Goal: Find specific page/section: Find specific page/section

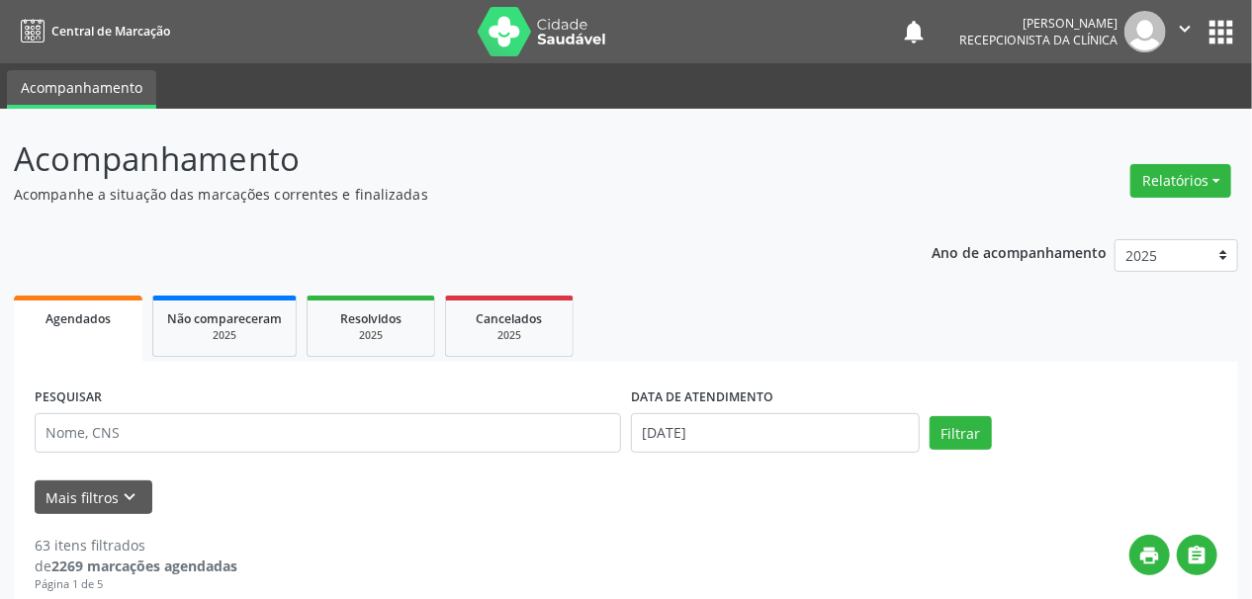
scroll to position [75, 0]
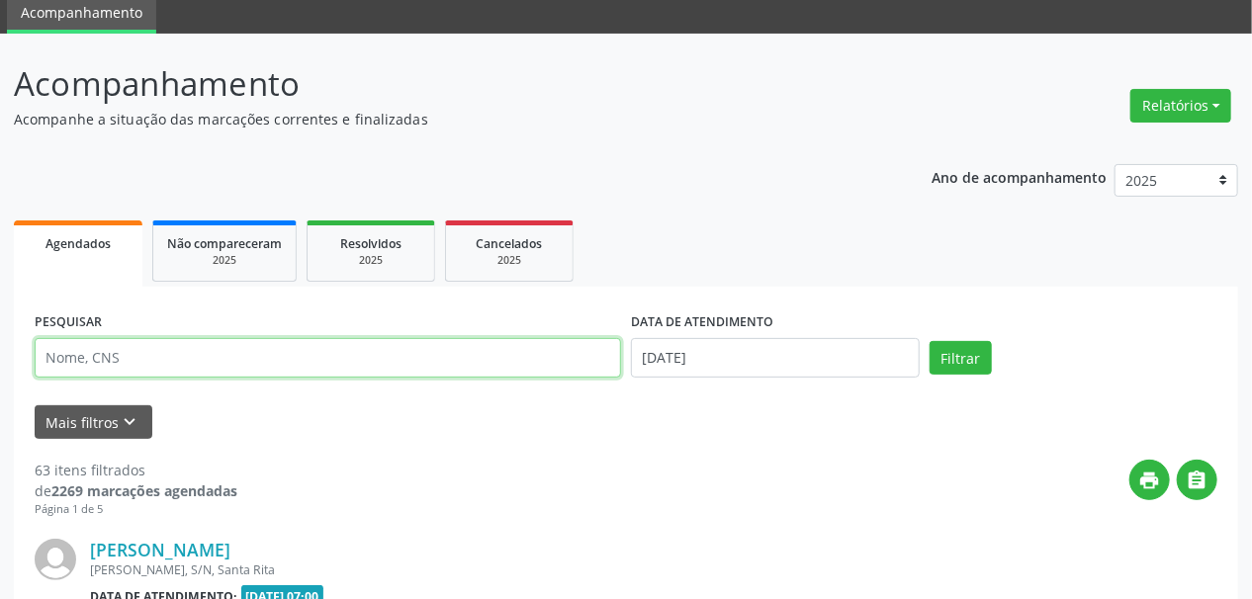
click at [105, 364] on input "text" at bounding box center [328, 358] width 587 height 40
type input "[PERSON_NAME]"
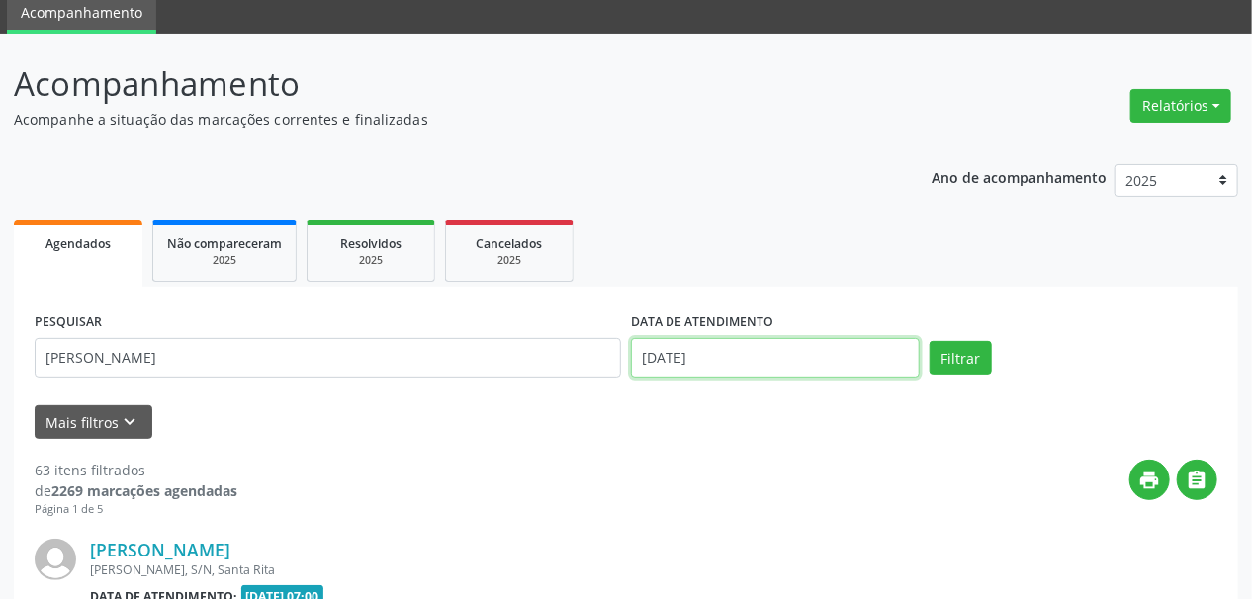
click at [673, 367] on input "[DATE]" at bounding box center [775, 358] width 289 height 40
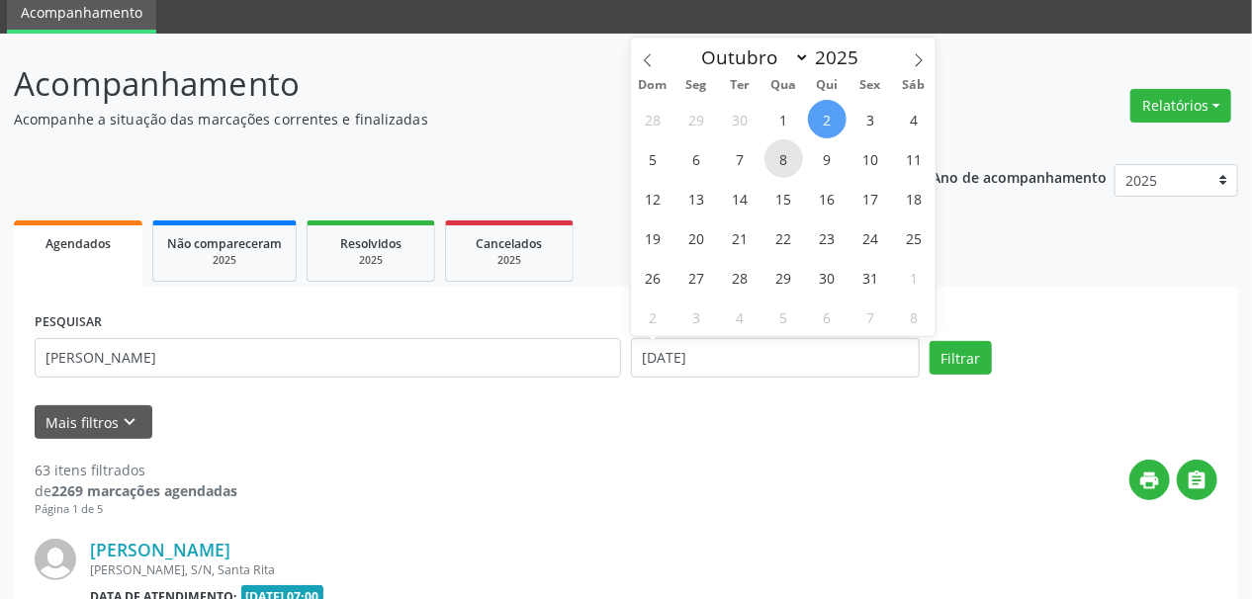
click at [786, 154] on span "8" at bounding box center [784, 158] width 39 height 39
type input "08/10/2025"
click at [786, 154] on span "8" at bounding box center [784, 158] width 39 height 39
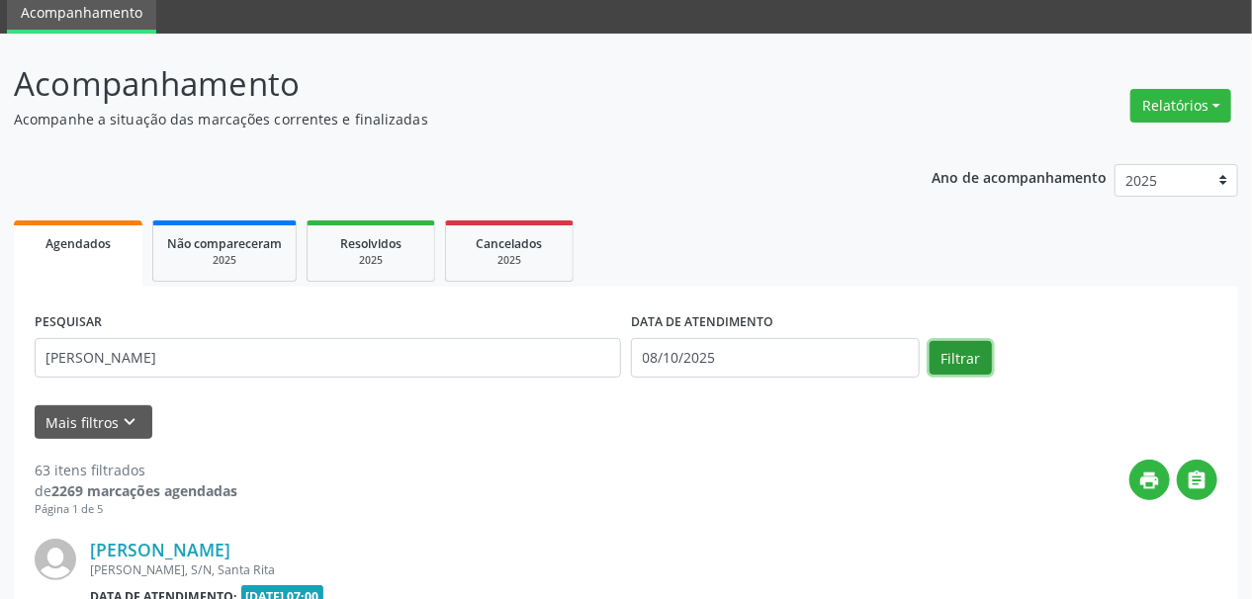
click at [960, 361] on button "Filtrar" at bounding box center [961, 358] width 62 height 34
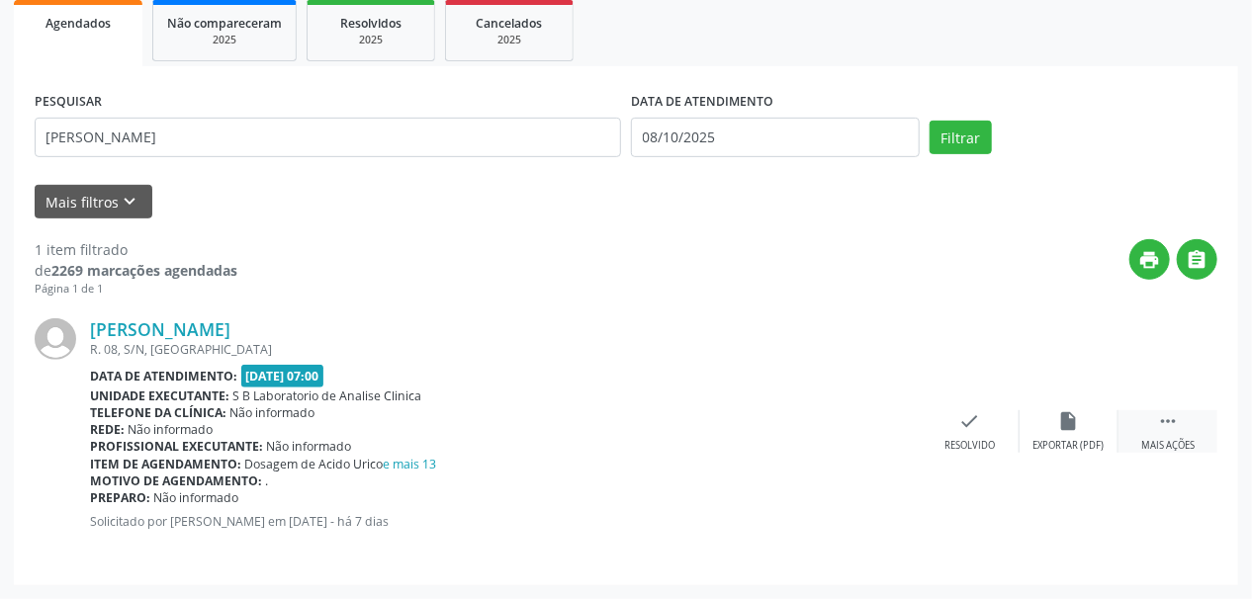
click at [1173, 426] on icon "" at bounding box center [1168, 422] width 22 height 22
click at [871, 426] on icon "print" at bounding box center [872, 422] width 22 height 22
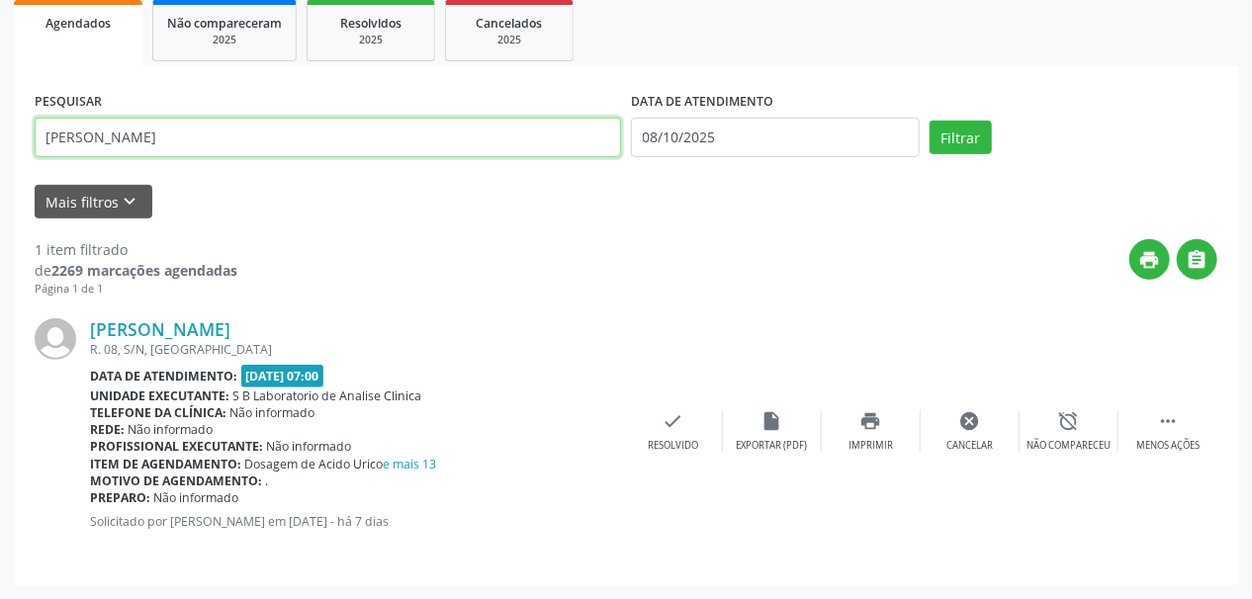
drag, startPoint x: 203, startPoint y: 129, endPoint x: 0, endPoint y: 152, distance: 204.2
click at [0, 152] on div "Acompanhamento Acompanhe a situação das marcações correntes e finalizadas Relat…" at bounding box center [626, 206] width 1252 height 786
click at [930, 121] on button "Filtrar" at bounding box center [961, 138] width 62 height 34
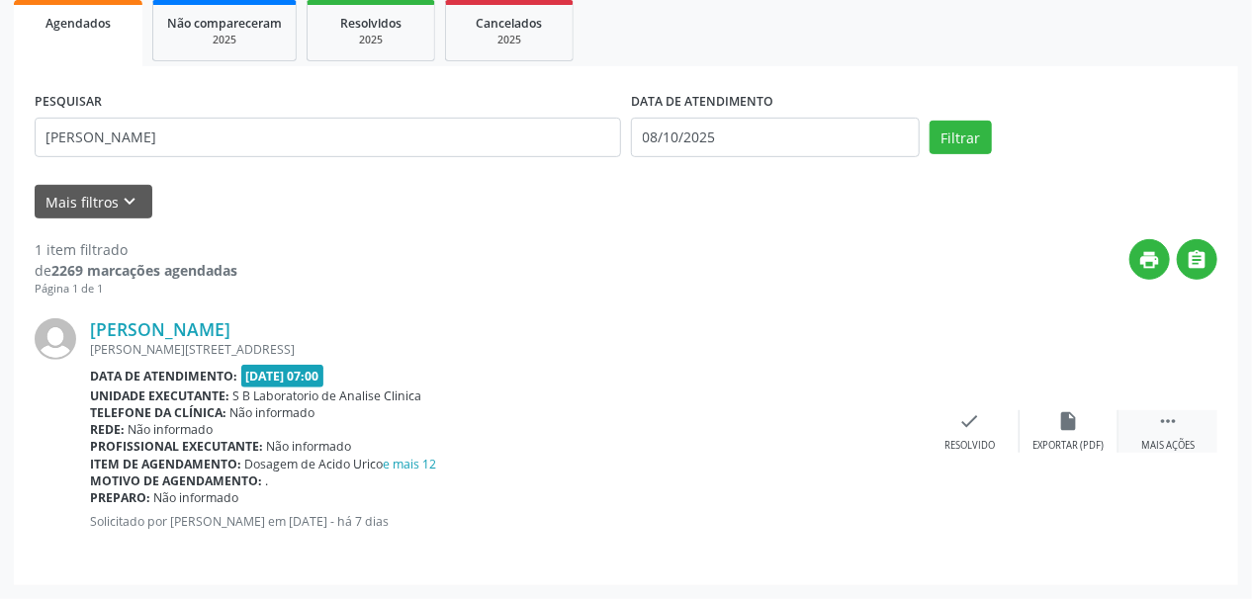
click at [1182, 448] on div "Mais ações" at bounding box center [1168, 446] width 53 height 14
click at [865, 427] on icon "print" at bounding box center [872, 422] width 22 height 22
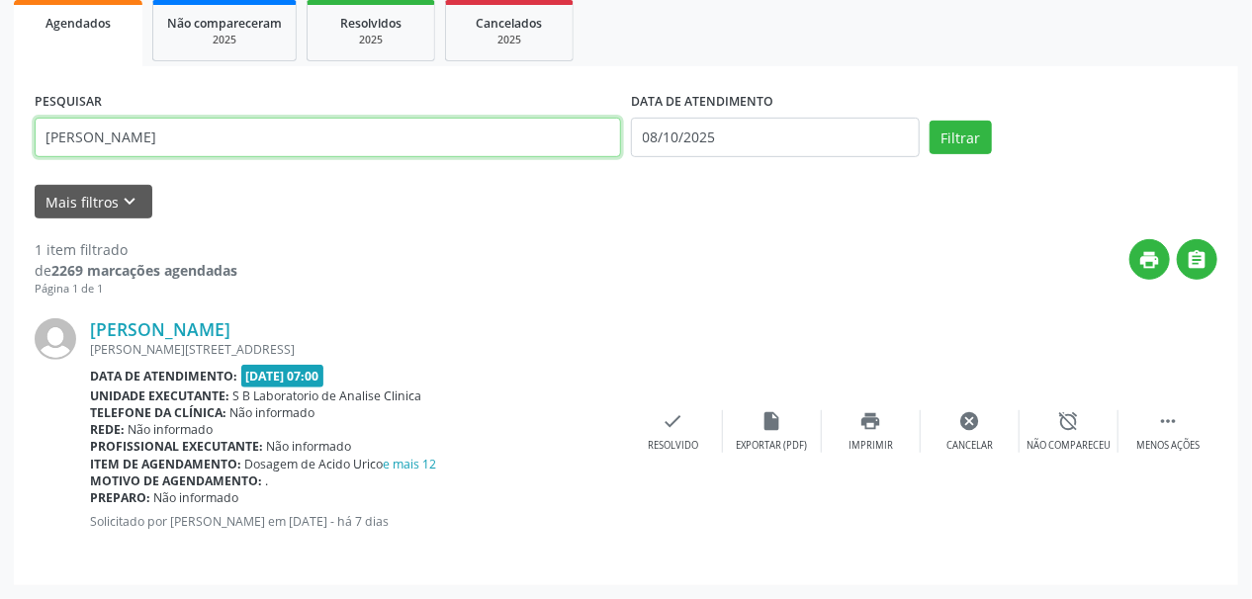
drag, startPoint x: 162, startPoint y: 138, endPoint x: 0, endPoint y: 186, distance: 169.0
click at [0, 186] on div "Acompanhamento Acompanhe a situação das marcações correntes e finalizadas Relat…" at bounding box center [626, 206] width 1252 height 786
click at [930, 121] on button "Filtrar" at bounding box center [961, 138] width 62 height 34
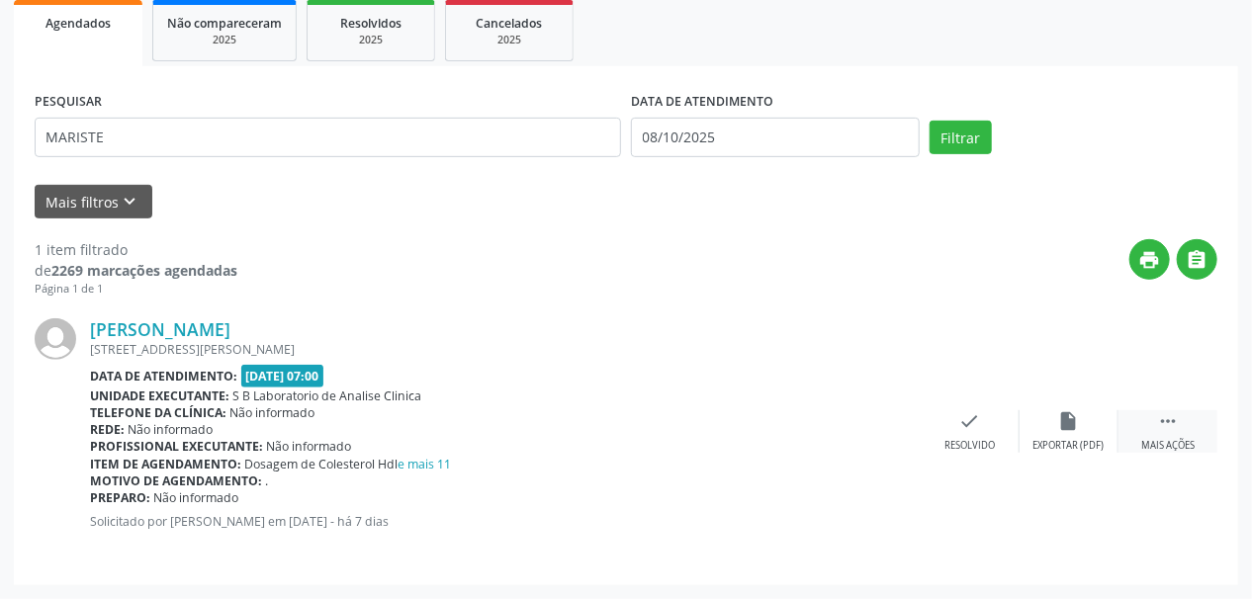
click at [1164, 435] on div " Mais ações" at bounding box center [1168, 432] width 99 height 43
click at [872, 419] on icon "print" at bounding box center [872, 422] width 22 height 22
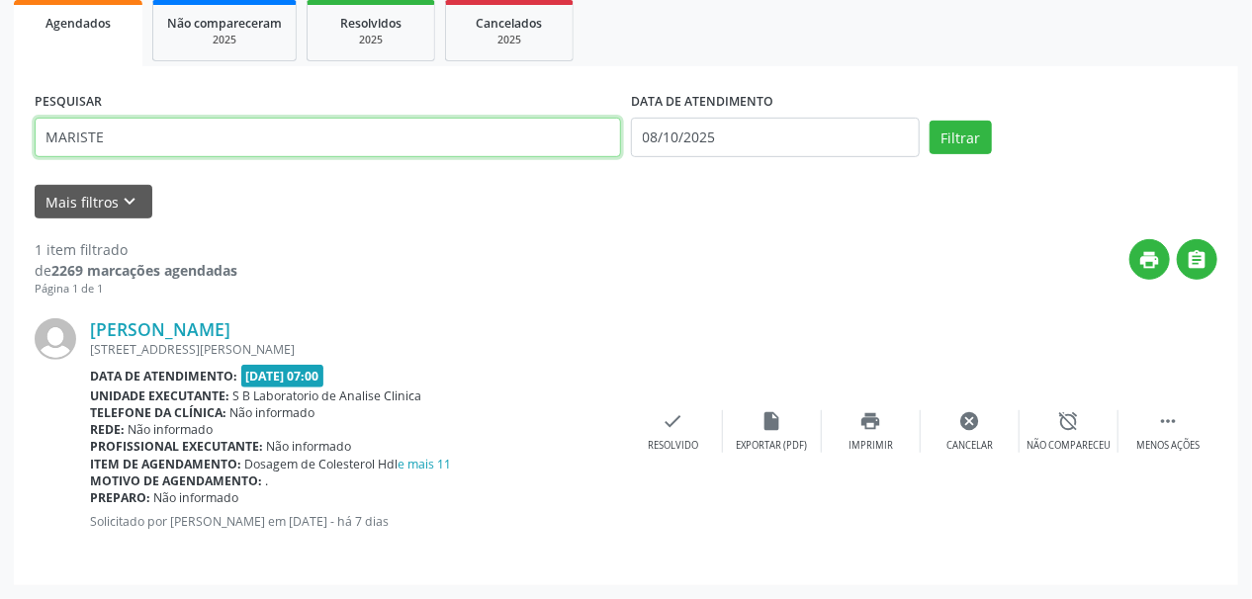
drag, startPoint x: 142, startPoint y: 138, endPoint x: 0, endPoint y: 147, distance: 142.7
click at [0, 147] on div "Acompanhamento Acompanhe a situação das marcações correntes e finalizadas Relat…" at bounding box center [626, 206] width 1252 height 786
click at [930, 121] on button "Filtrar" at bounding box center [961, 138] width 62 height 34
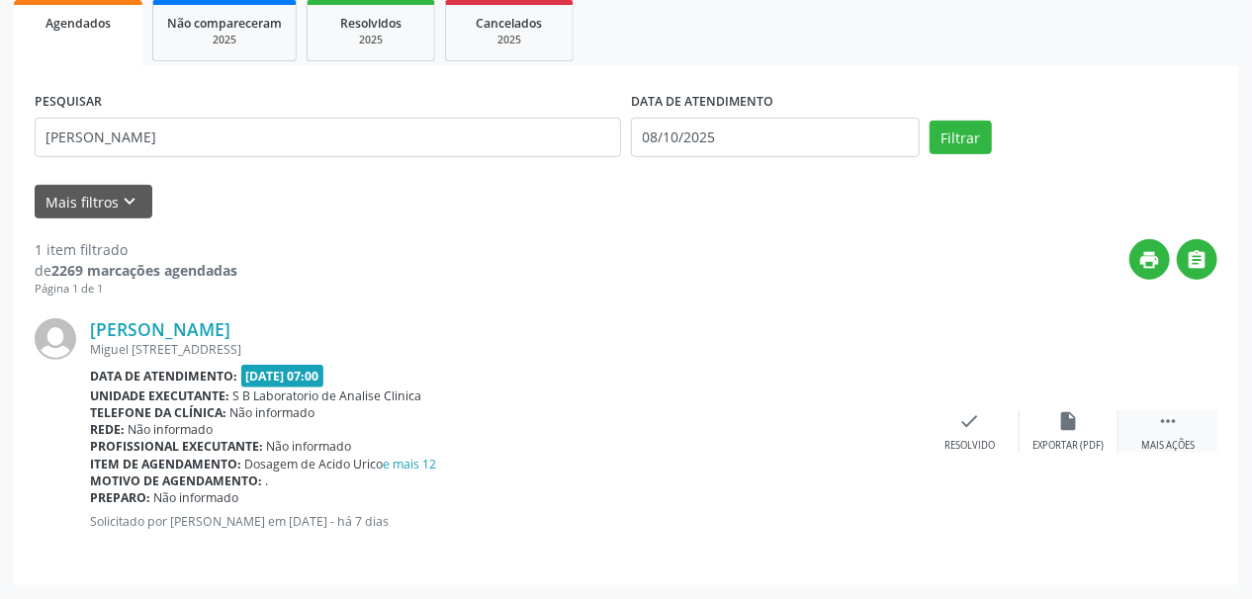
click at [1171, 443] on div "Mais ações" at bounding box center [1168, 446] width 53 height 14
click at [873, 423] on icon "print" at bounding box center [872, 422] width 22 height 22
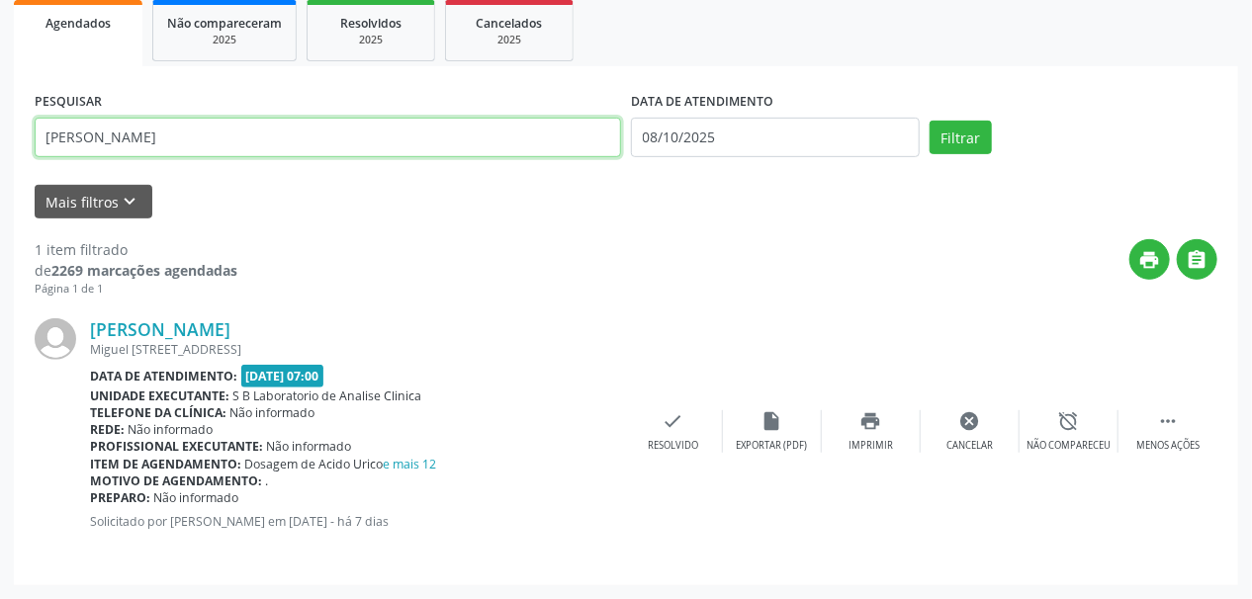
drag, startPoint x: 153, startPoint y: 138, endPoint x: 0, endPoint y: 154, distance: 154.1
click at [0, 154] on div "Acompanhamento Acompanhe a situação das marcações correntes e finalizadas Relat…" at bounding box center [626, 206] width 1252 height 786
click at [930, 121] on button "Filtrar" at bounding box center [961, 138] width 62 height 34
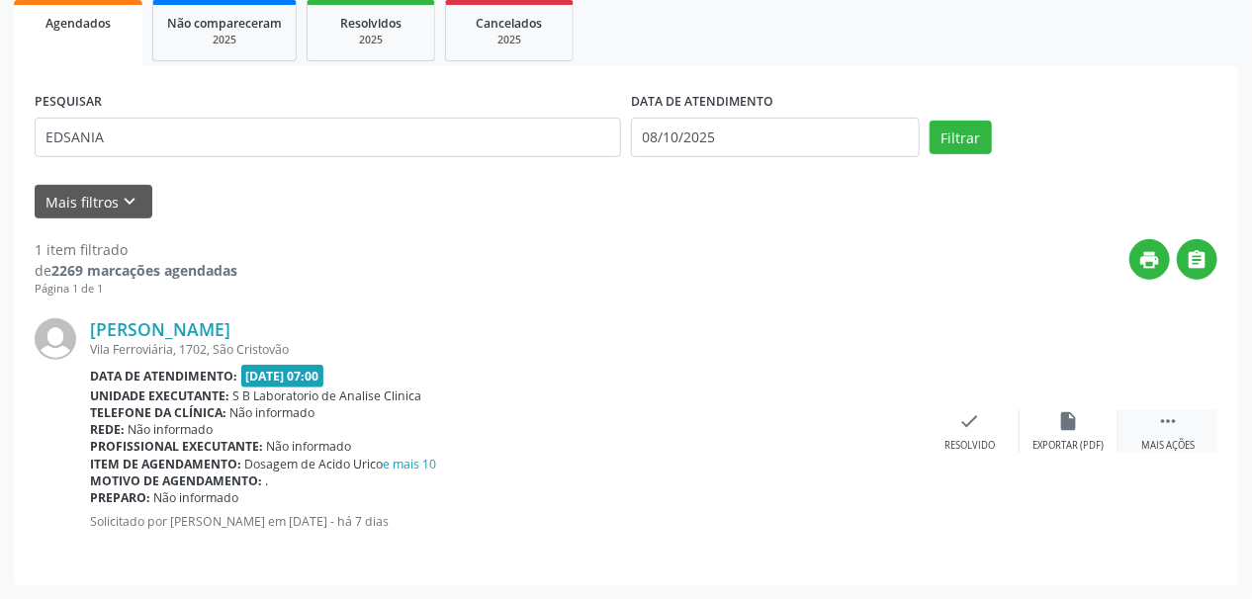
click at [1188, 433] on div " Mais ações" at bounding box center [1168, 432] width 99 height 43
click at [881, 439] on div "Imprimir" at bounding box center [871, 446] width 45 height 14
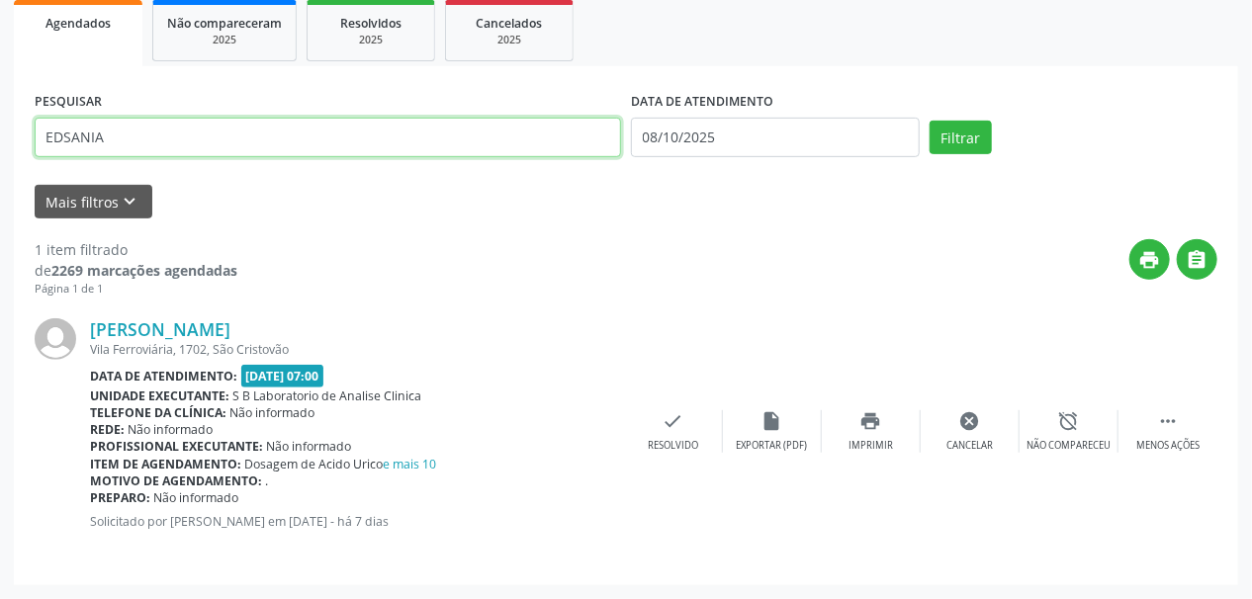
drag, startPoint x: 159, startPoint y: 131, endPoint x: 0, endPoint y: 165, distance: 163.0
click at [0, 165] on div "Acompanhamento Acompanhe a situação das marcações correntes e finalizadas Relat…" at bounding box center [626, 206] width 1252 height 786
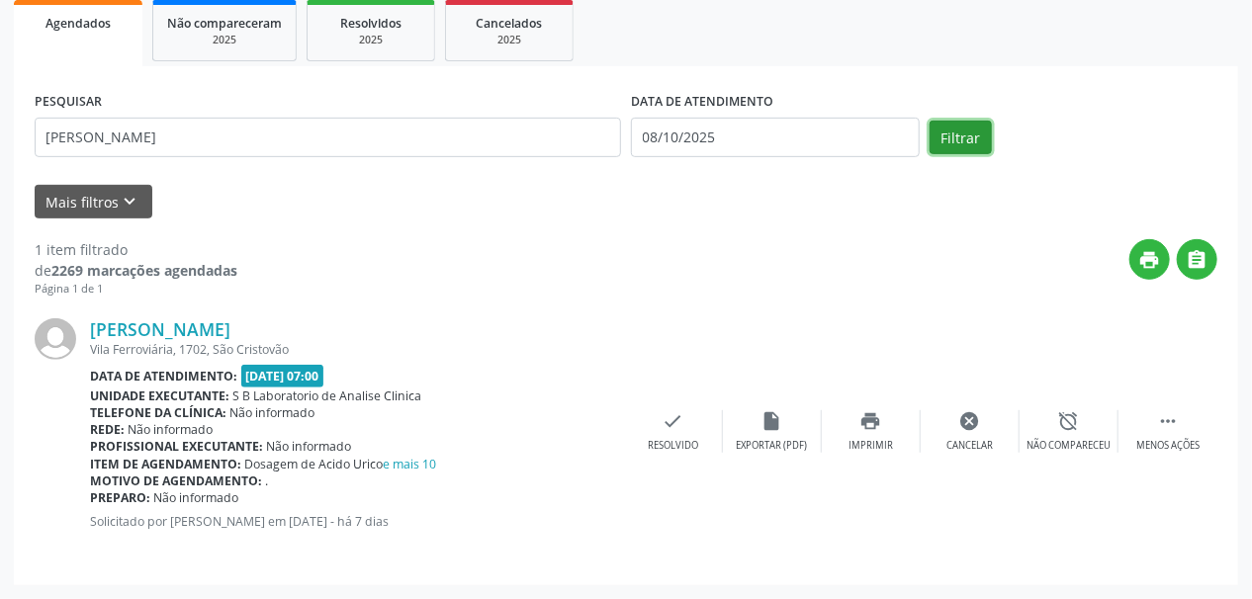
click at [968, 131] on button "Filtrar" at bounding box center [961, 138] width 62 height 34
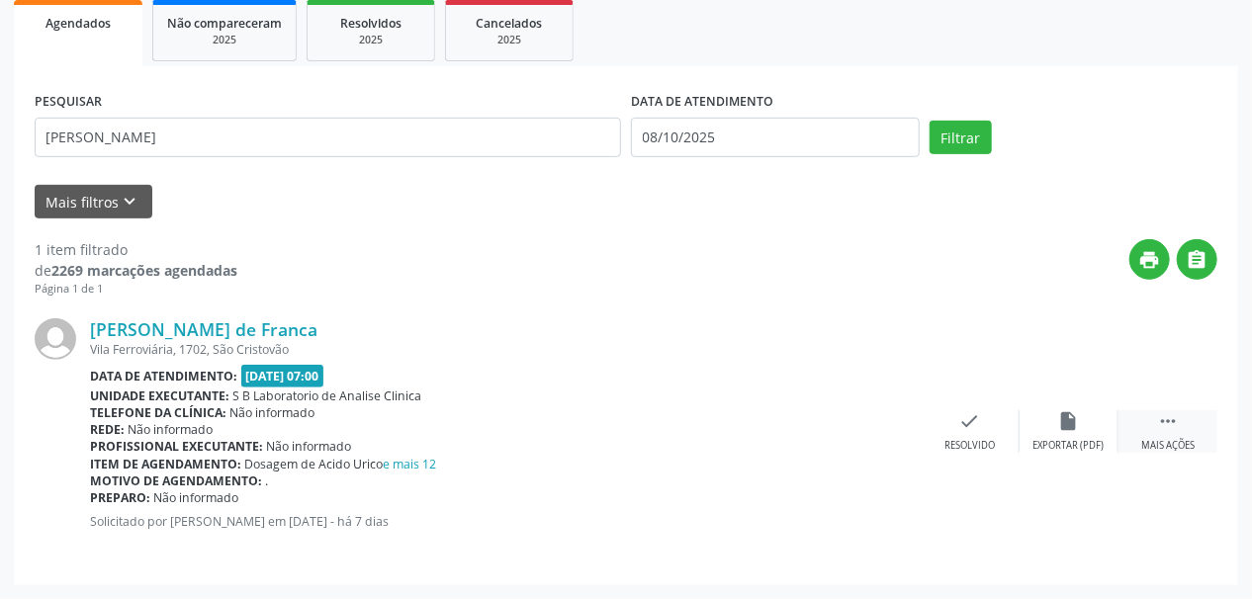
click at [1170, 442] on div "Mais ações" at bounding box center [1168, 446] width 53 height 14
click at [877, 427] on icon "print" at bounding box center [872, 422] width 22 height 22
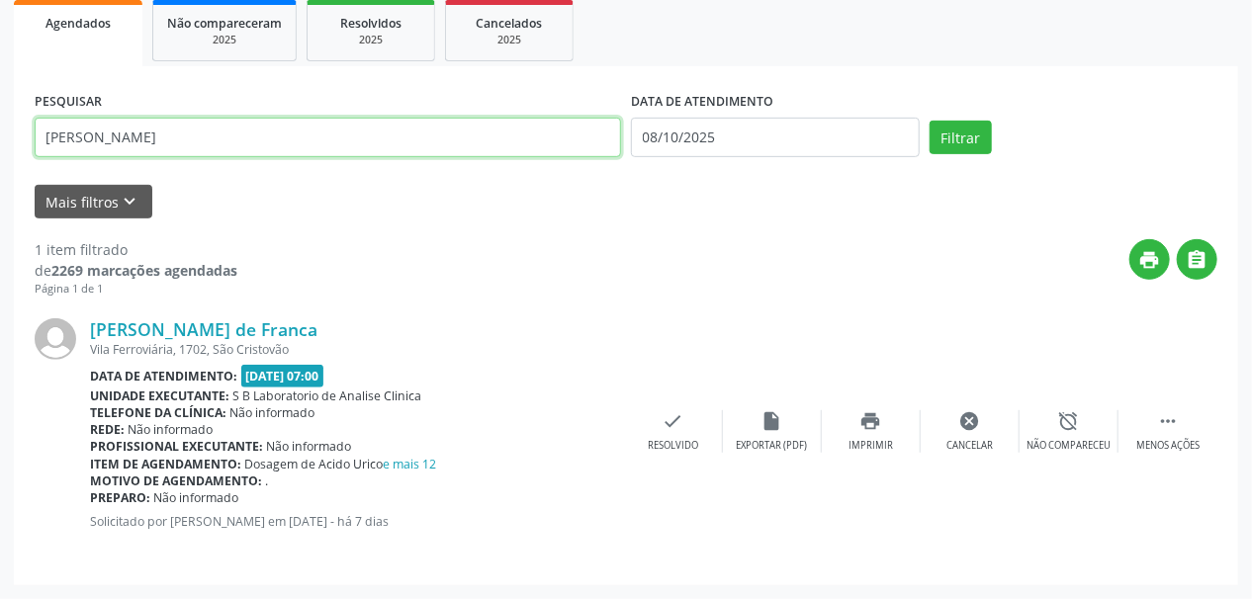
drag, startPoint x: 196, startPoint y: 142, endPoint x: 0, endPoint y: 188, distance: 201.1
click at [0, 188] on div "Acompanhamento Acompanhe a situação das marcações correntes e finalizadas Relat…" at bounding box center [626, 206] width 1252 height 786
click at [930, 121] on button "Filtrar" at bounding box center [961, 138] width 62 height 34
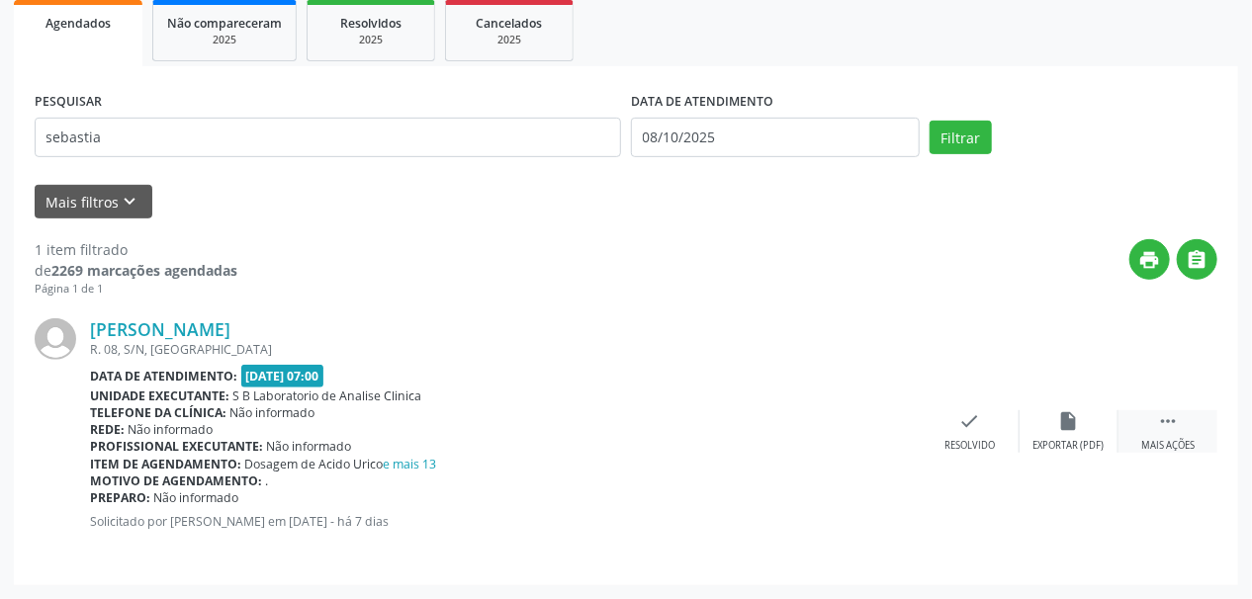
click at [1171, 431] on div " Mais ações" at bounding box center [1168, 432] width 99 height 43
click at [864, 424] on icon "print" at bounding box center [872, 422] width 22 height 22
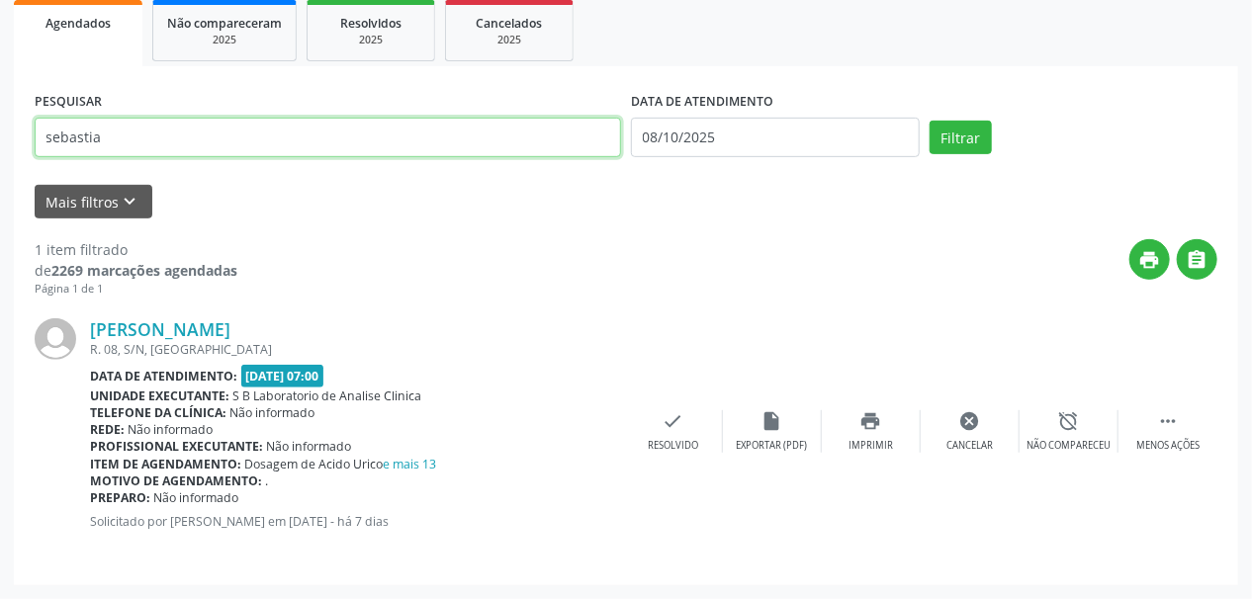
drag, startPoint x: 145, startPoint y: 150, endPoint x: 0, endPoint y: 166, distance: 146.3
click at [0, 166] on div "Acompanhamento Acompanhe a situação das marcações correntes e finalizadas Relat…" at bounding box center [626, 206] width 1252 height 786
click at [930, 121] on button "Filtrar" at bounding box center [961, 138] width 62 height 34
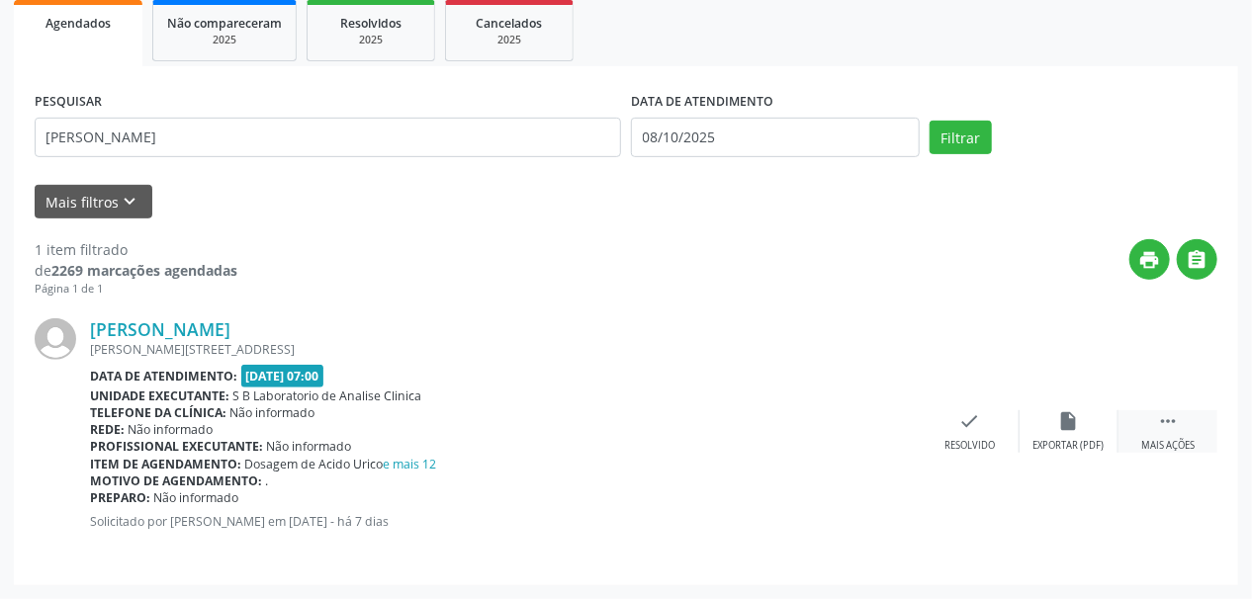
click at [1140, 435] on div " Mais ações" at bounding box center [1168, 432] width 99 height 43
click at [874, 432] on div "print Imprimir" at bounding box center [871, 432] width 99 height 43
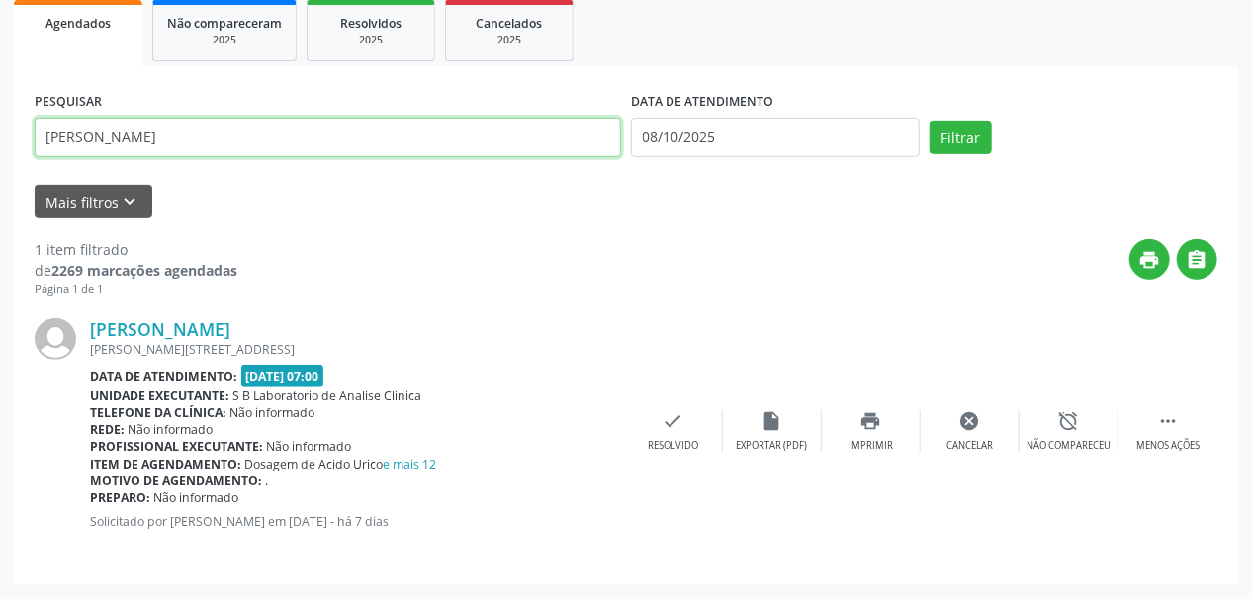
drag, startPoint x: 162, startPoint y: 139, endPoint x: 0, endPoint y: 215, distance: 178.8
click at [0, 215] on div "Acompanhamento Acompanhe a situação das marcações correntes e finalizadas Relat…" at bounding box center [626, 206] width 1252 height 786
click at [930, 121] on button "Filtrar" at bounding box center [961, 138] width 62 height 34
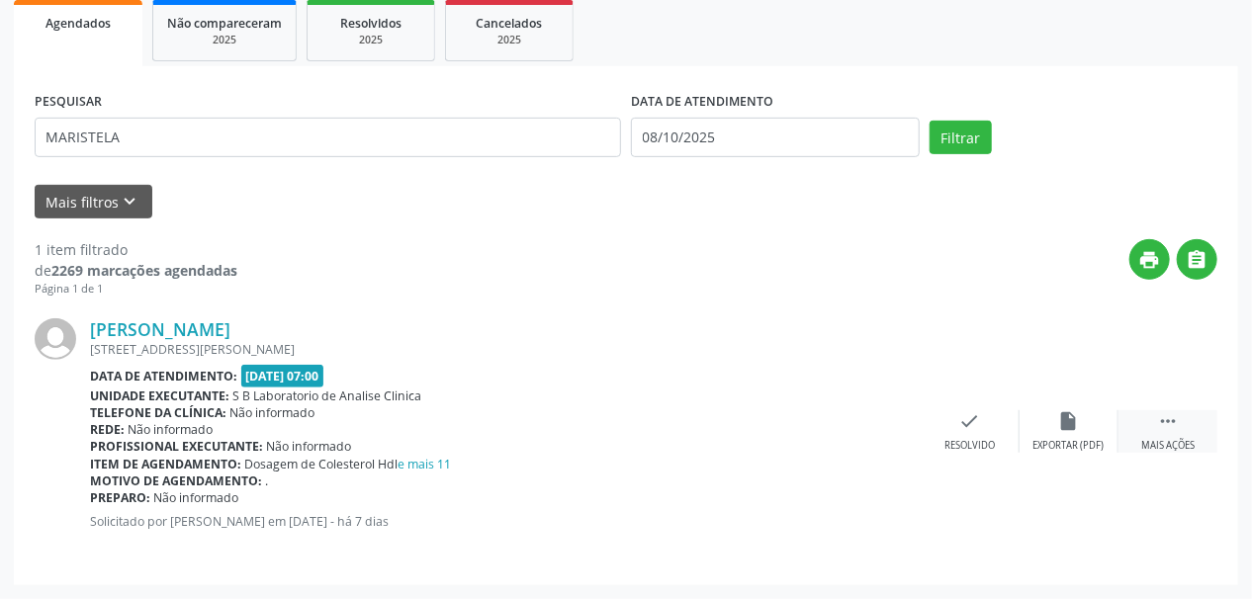
click at [1165, 423] on icon "" at bounding box center [1168, 422] width 22 height 22
click at [875, 430] on div "print Imprimir" at bounding box center [871, 432] width 99 height 43
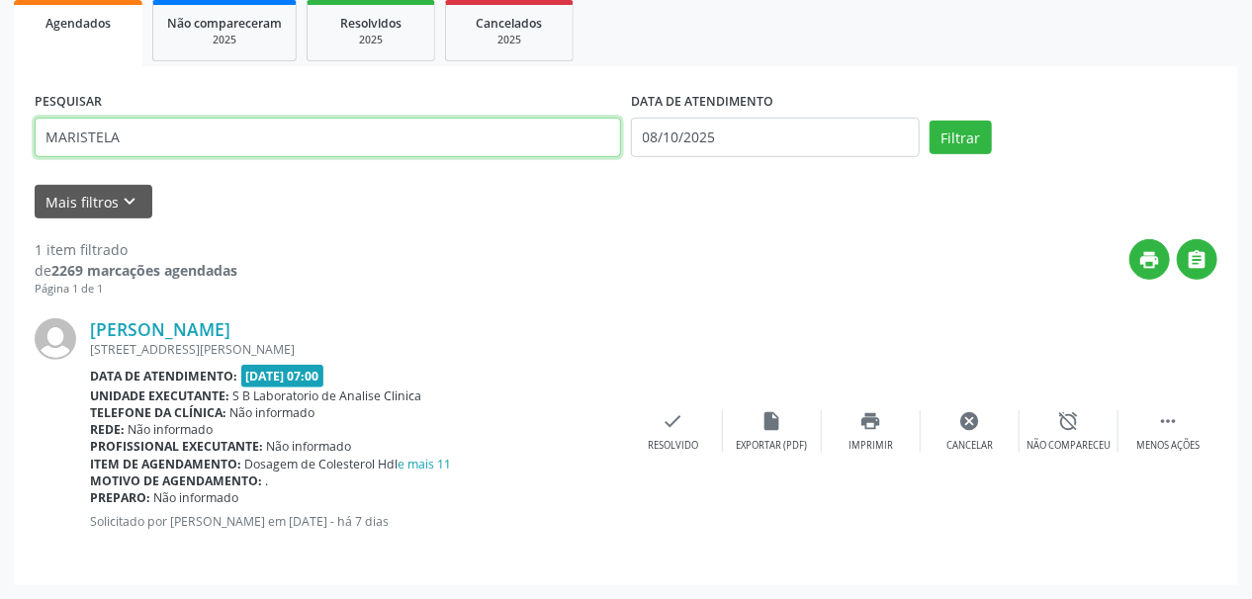
drag, startPoint x: 158, startPoint y: 136, endPoint x: 0, endPoint y: 166, distance: 161.2
click at [0, 162] on div "Acompanhamento Acompanhe a situação das marcações correntes e finalizadas Relat…" at bounding box center [626, 206] width 1252 height 786
click at [930, 121] on button "Filtrar" at bounding box center [961, 138] width 62 height 34
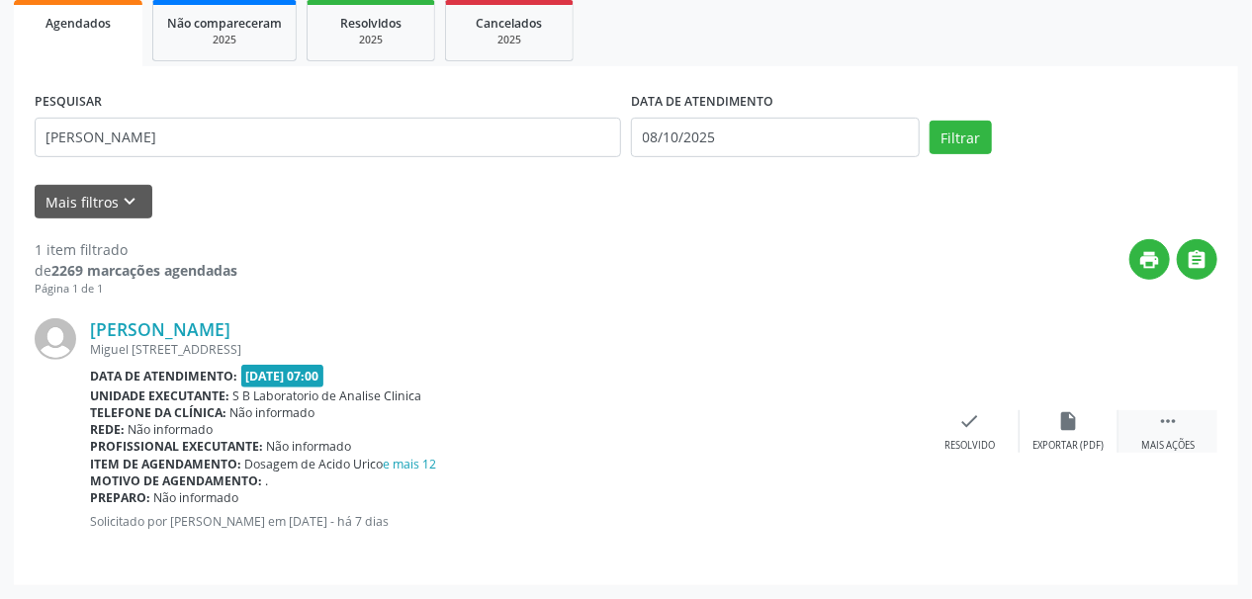
click at [1170, 424] on icon "" at bounding box center [1168, 422] width 22 height 22
click at [883, 435] on div "print Imprimir" at bounding box center [871, 432] width 99 height 43
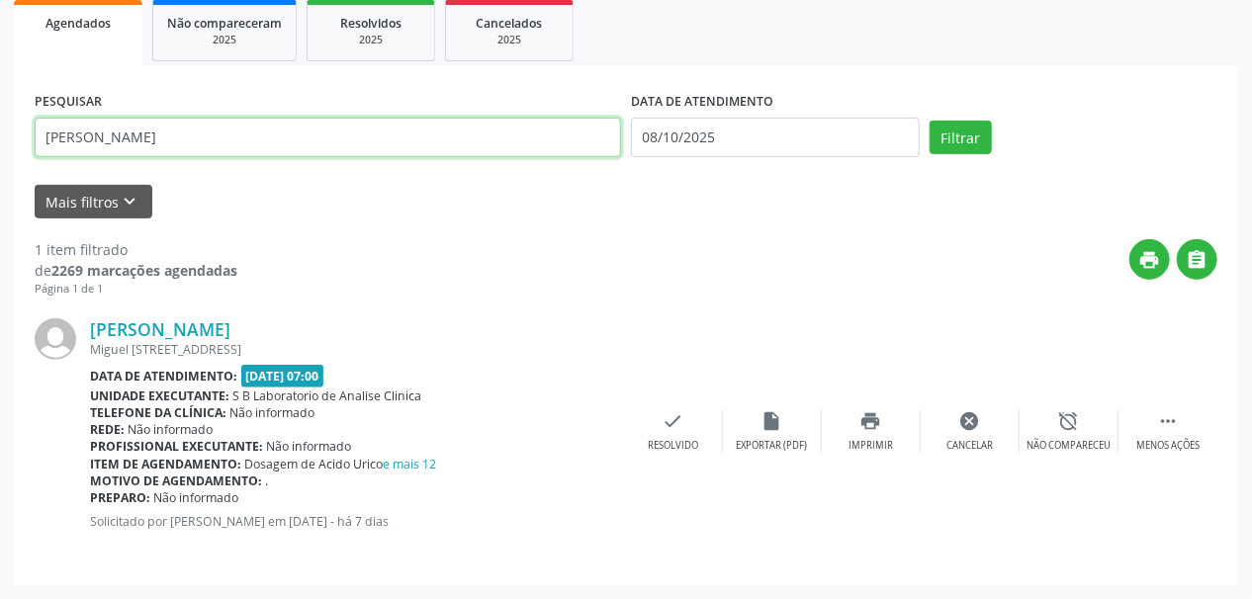
drag, startPoint x: 194, startPoint y: 142, endPoint x: 0, endPoint y: 166, distance: 195.3
click at [0, 166] on div "Acompanhamento Acompanhe a situação das marcações correntes e finalizadas Relat…" at bounding box center [626, 206] width 1252 height 786
click at [930, 121] on button "Filtrar" at bounding box center [961, 138] width 62 height 34
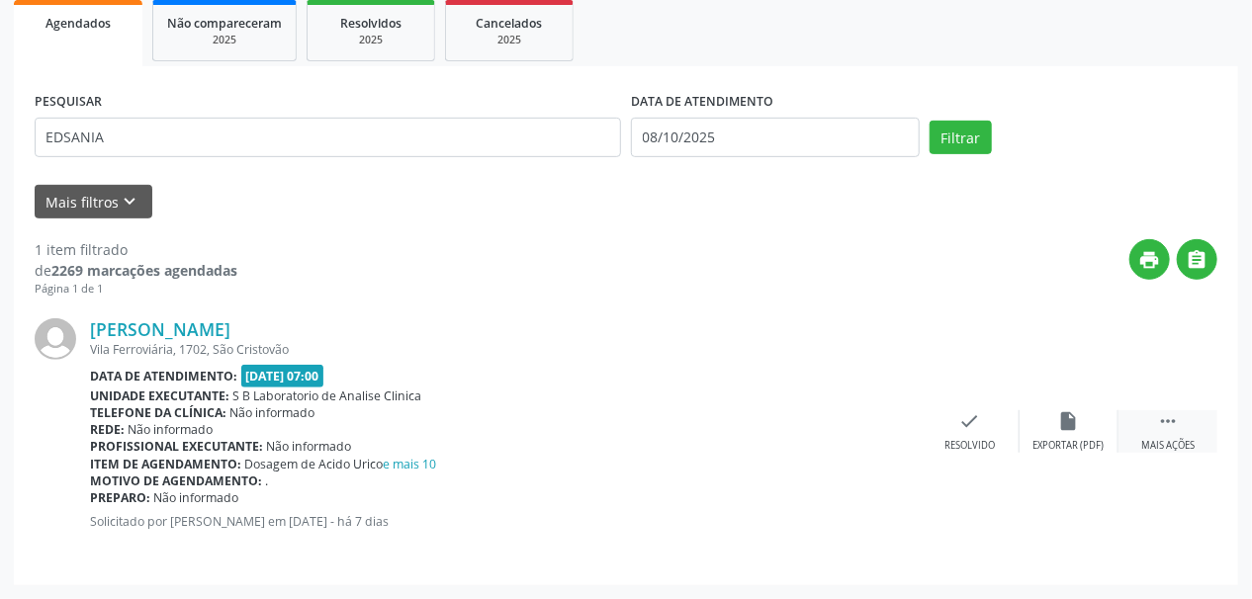
click at [1168, 434] on div " Mais ações" at bounding box center [1168, 432] width 99 height 43
click at [886, 425] on div "print Imprimir" at bounding box center [871, 432] width 99 height 43
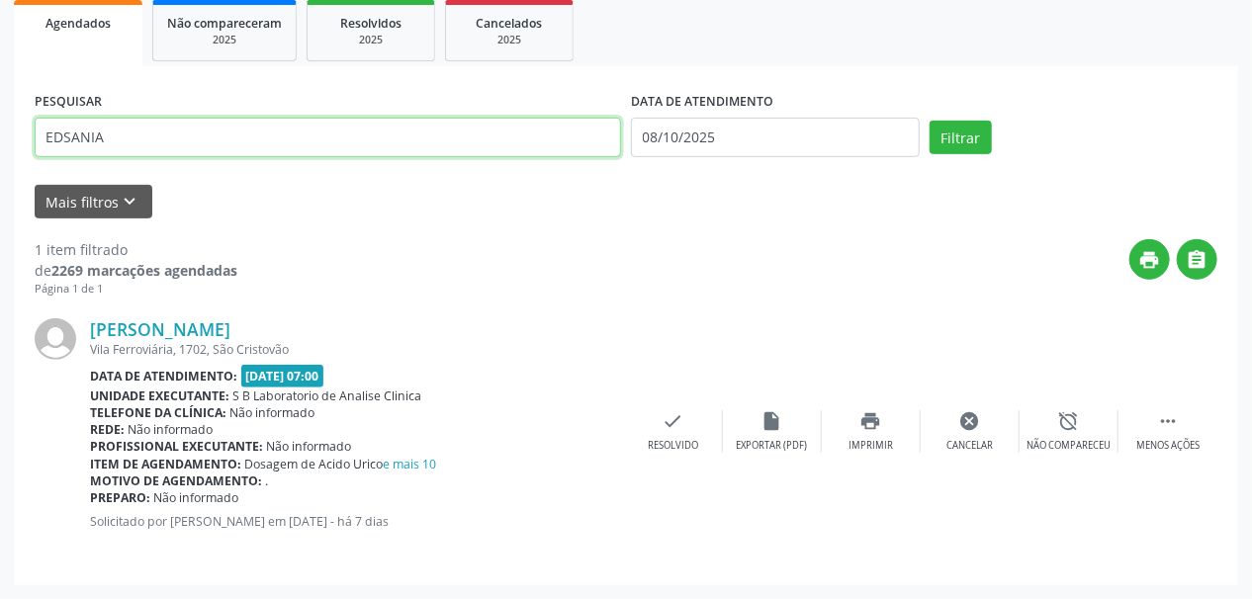
drag, startPoint x: 150, startPoint y: 138, endPoint x: 0, endPoint y: 170, distance: 153.9
click at [0, 166] on div "Acompanhamento Acompanhe a situação das marcações correntes e finalizadas Relat…" at bounding box center [626, 206] width 1252 height 786
type input "K"
click at [930, 121] on button "Filtrar" at bounding box center [961, 138] width 62 height 34
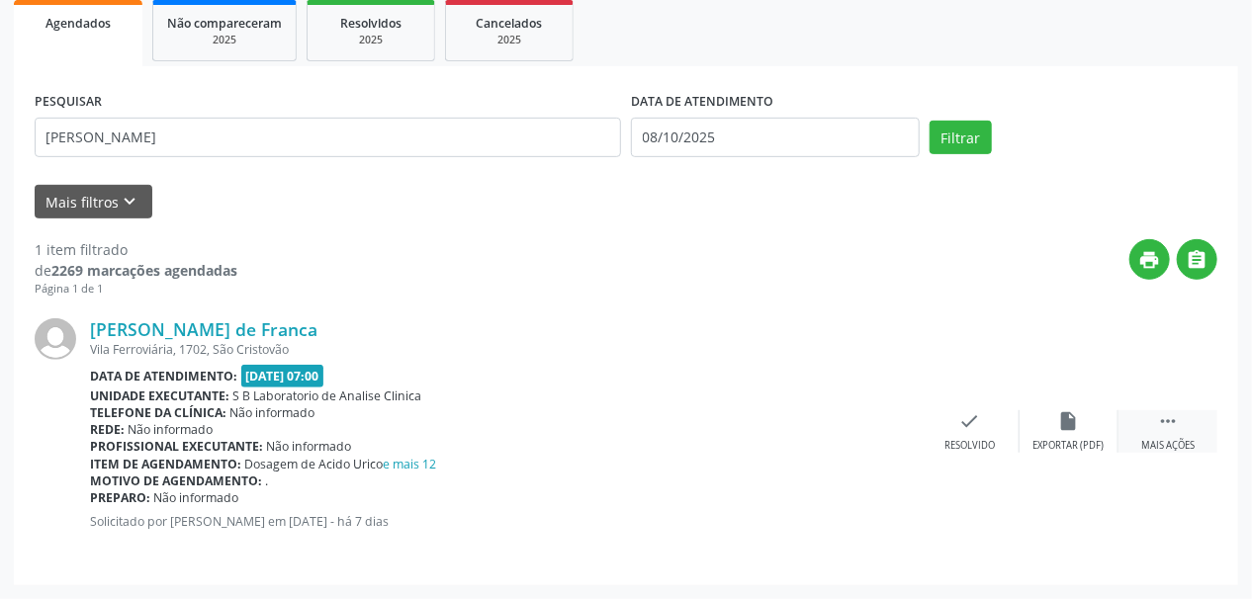
click at [1177, 421] on icon "" at bounding box center [1168, 422] width 22 height 22
click at [857, 426] on div "print Imprimir" at bounding box center [871, 432] width 99 height 43
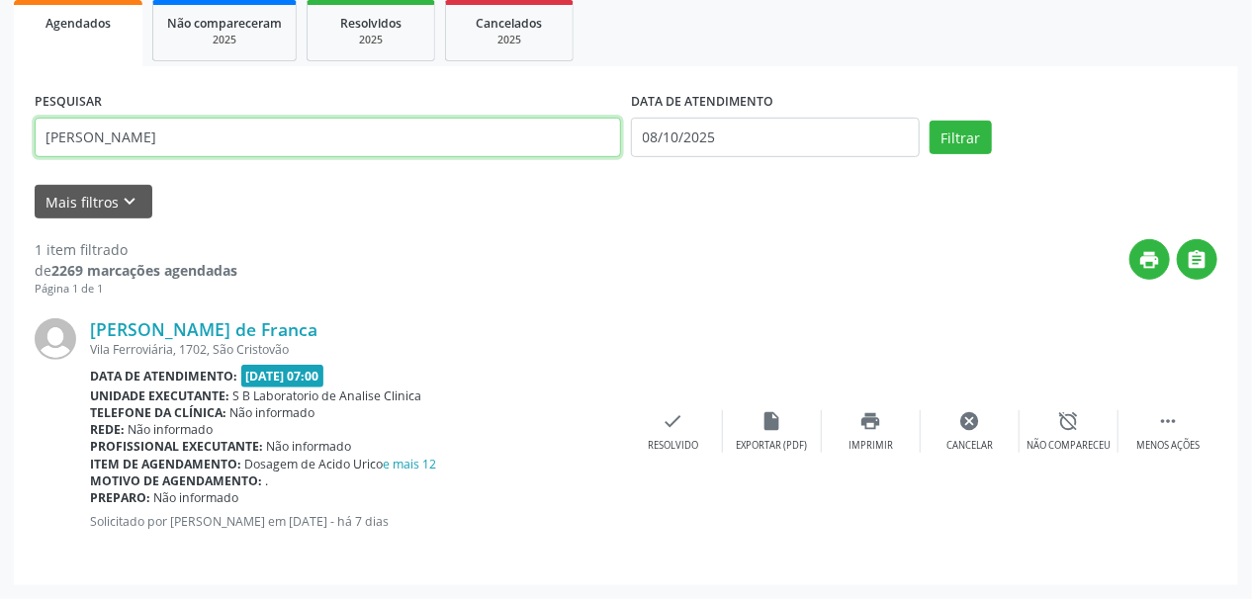
drag, startPoint x: 171, startPoint y: 143, endPoint x: 0, endPoint y: 163, distance: 172.3
click at [0, 163] on div "Acompanhamento Acompanhe a situação das marcações correntes e finalizadas Relat…" at bounding box center [626, 206] width 1252 height 786
click at [930, 121] on button "Filtrar" at bounding box center [961, 138] width 62 height 34
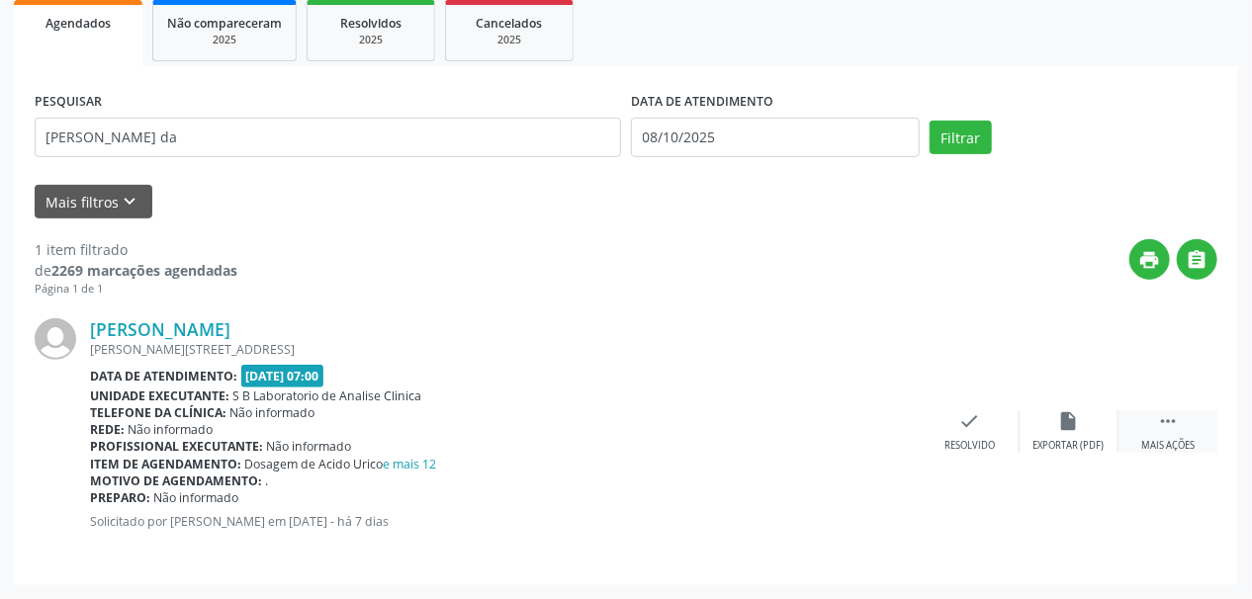
click at [1182, 439] on div "Mais ações" at bounding box center [1168, 446] width 53 height 14
click at [868, 433] on div "print Imprimir" at bounding box center [871, 432] width 99 height 43
click at [894, 433] on div "print Imprimir" at bounding box center [871, 432] width 99 height 43
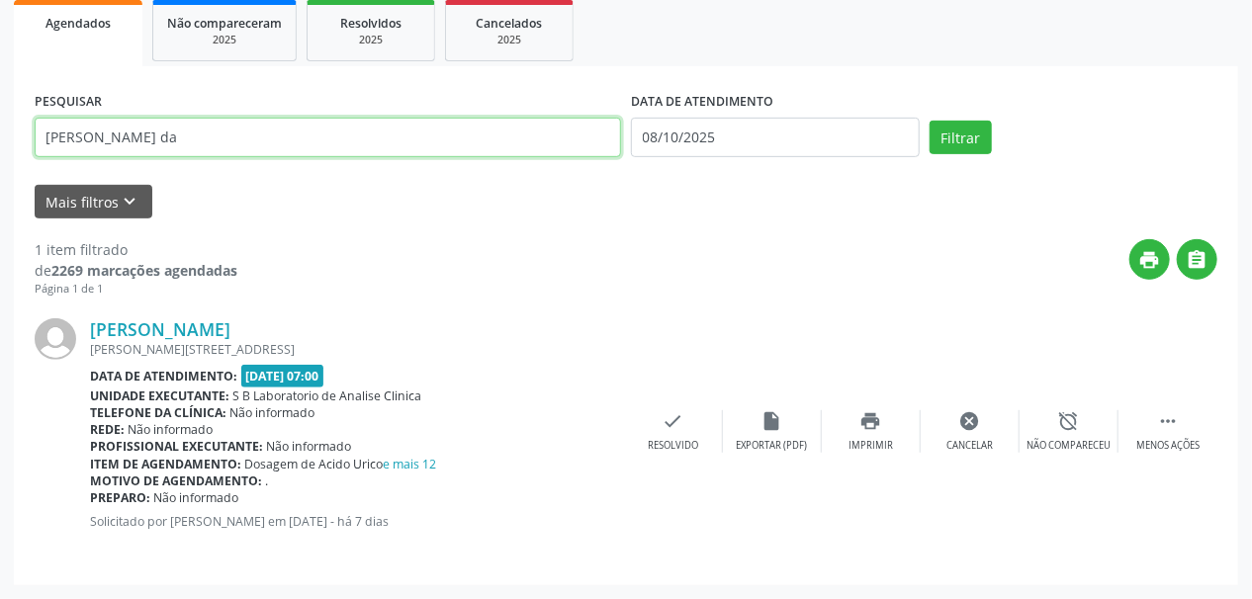
drag, startPoint x: 206, startPoint y: 138, endPoint x: 0, endPoint y: 182, distance: 210.5
click at [0, 182] on div "Acompanhamento Acompanhe a situação das marcações correntes e finalizadas Relat…" at bounding box center [626, 206] width 1252 height 786
click at [930, 121] on button "Filtrar" at bounding box center [961, 138] width 62 height 34
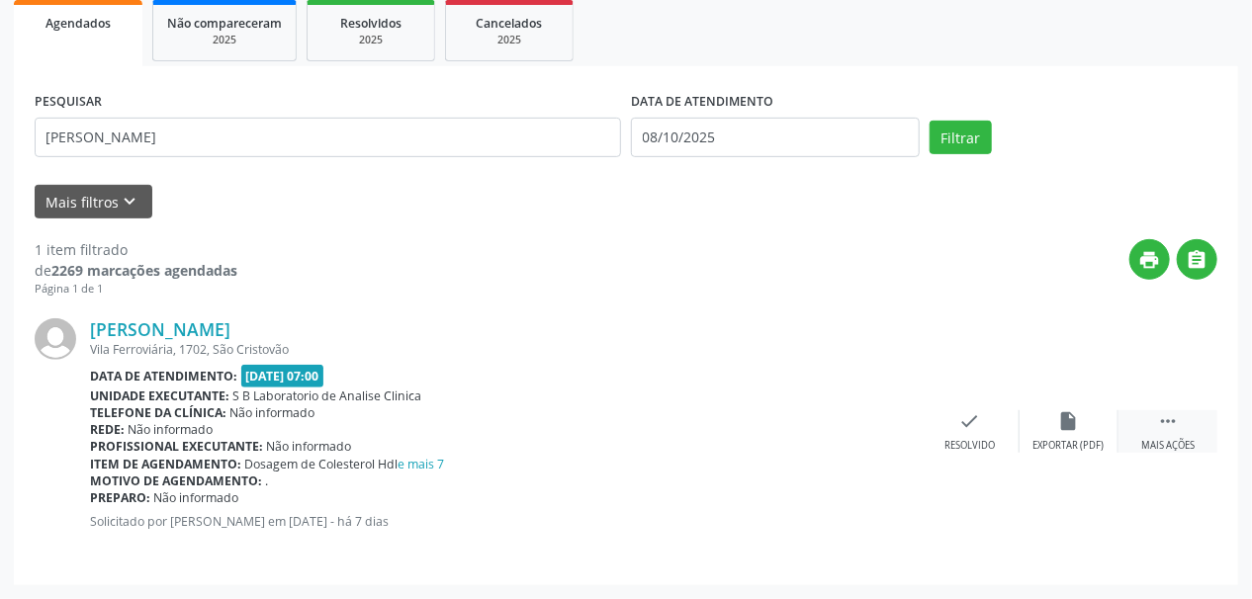
click at [1167, 430] on icon "" at bounding box center [1168, 422] width 22 height 22
click at [864, 415] on icon "print" at bounding box center [872, 422] width 22 height 22
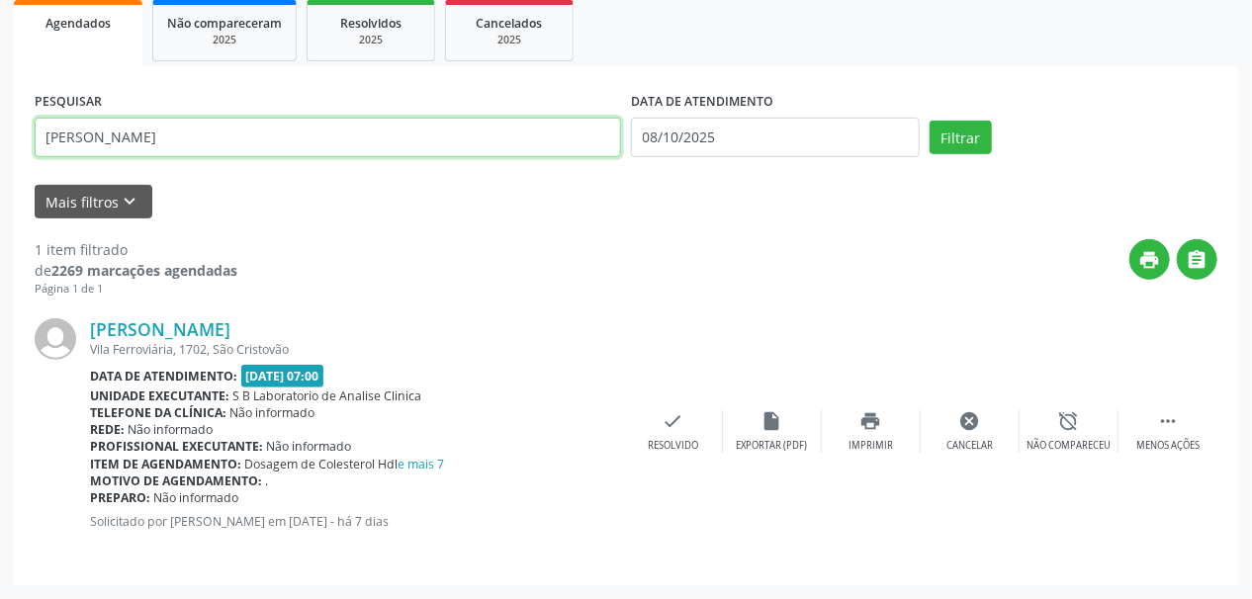
click at [195, 155] on input "[PERSON_NAME]" at bounding box center [328, 138] width 587 height 40
drag, startPoint x: 198, startPoint y: 138, endPoint x: 0, endPoint y: 172, distance: 200.7
click at [0, 172] on div "Acompanhamento Acompanhe a situação das marcações correntes e finalizadas Relat…" at bounding box center [626, 206] width 1252 height 786
click at [930, 121] on button "Filtrar" at bounding box center [961, 138] width 62 height 34
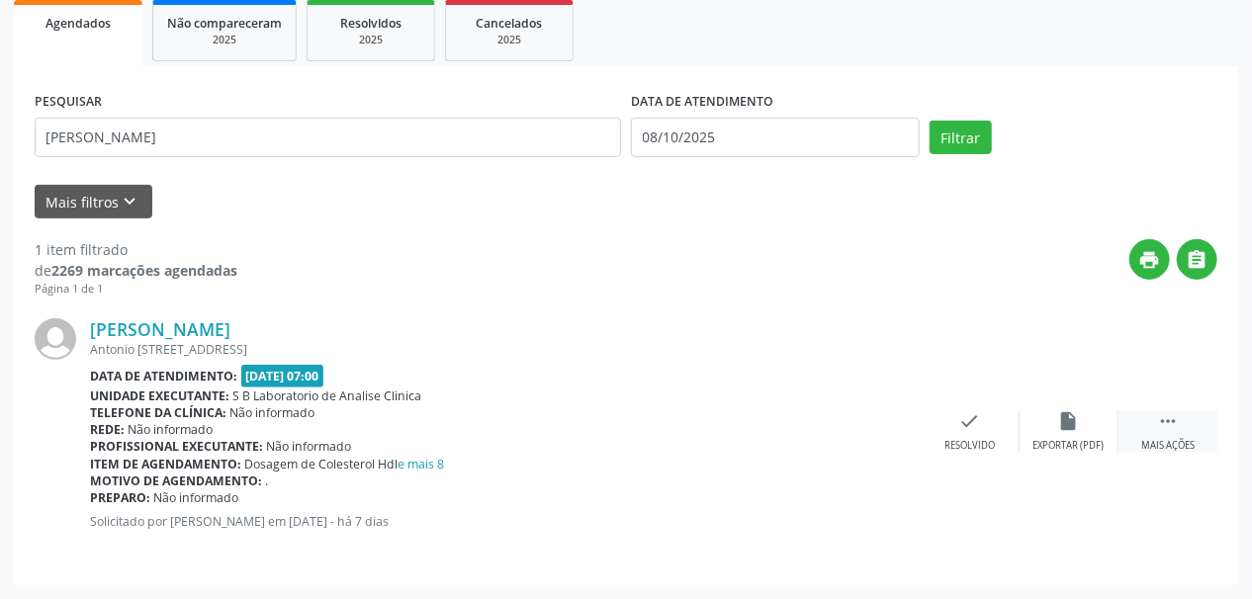
click at [1151, 433] on div " Mais ações" at bounding box center [1168, 432] width 99 height 43
click at [874, 433] on div "print Imprimir" at bounding box center [871, 432] width 99 height 43
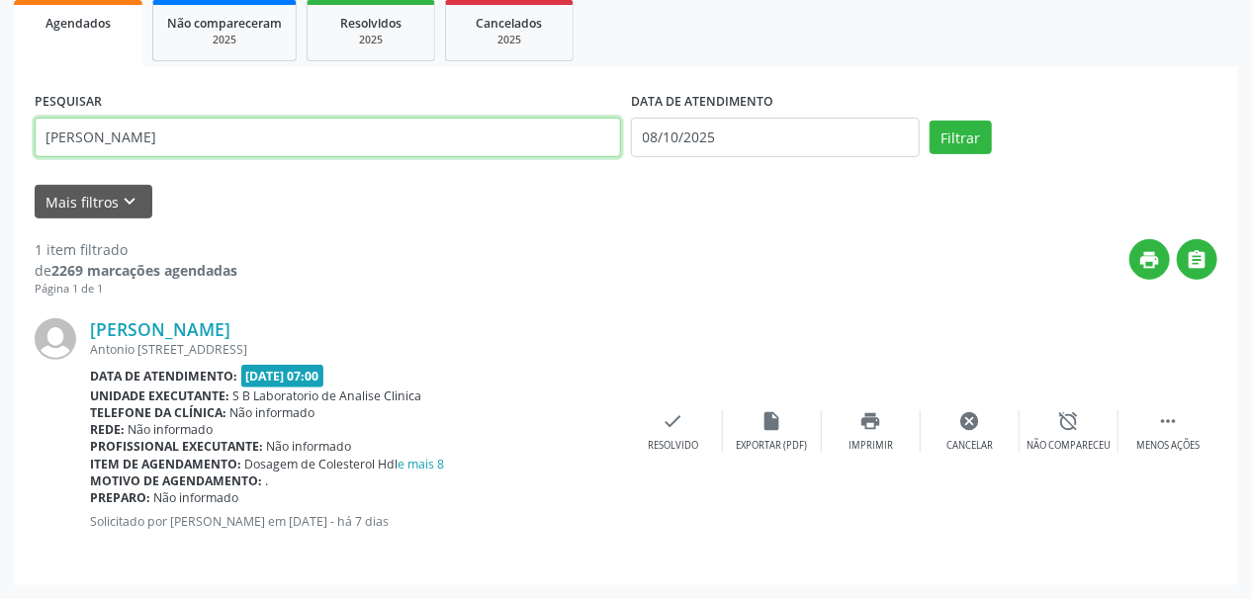
drag, startPoint x: 167, startPoint y: 142, endPoint x: 0, endPoint y: 217, distance: 182.9
click at [0, 217] on div "Acompanhamento Acompanhe a situação das marcações correntes e finalizadas Relat…" at bounding box center [626, 206] width 1252 height 786
click at [930, 121] on button "Filtrar" at bounding box center [961, 138] width 62 height 34
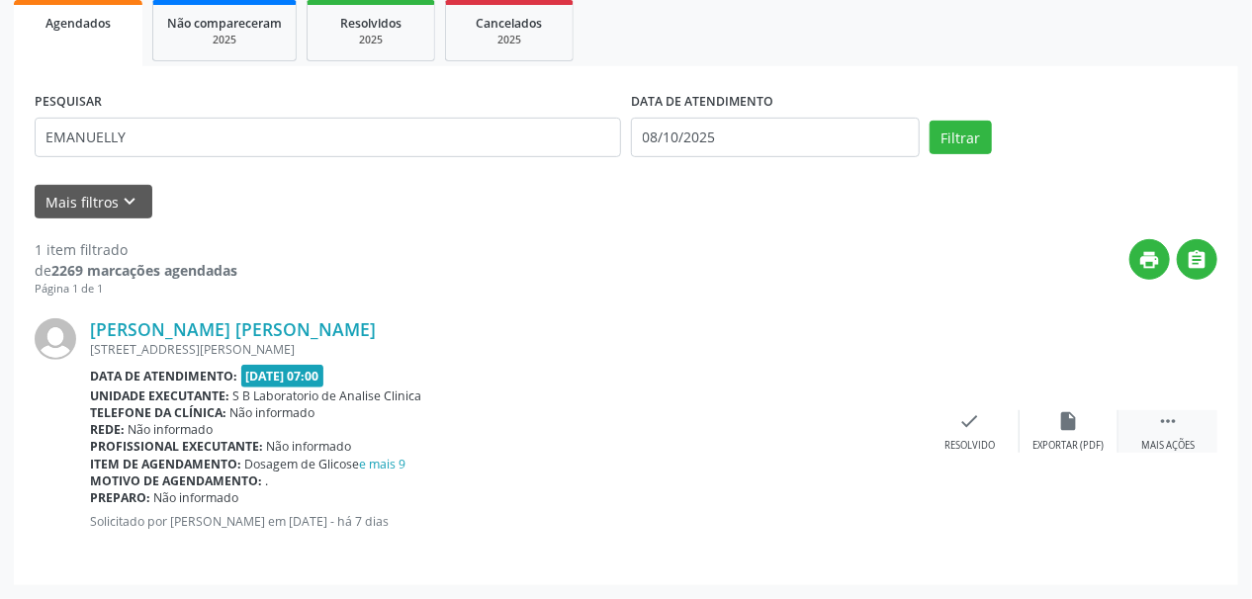
click at [1159, 423] on icon "" at bounding box center [1168, 422] width 22 height 22
click at [884, 420] on div "print Imprimir" at bounding box center [871, 432] width 99 height 43
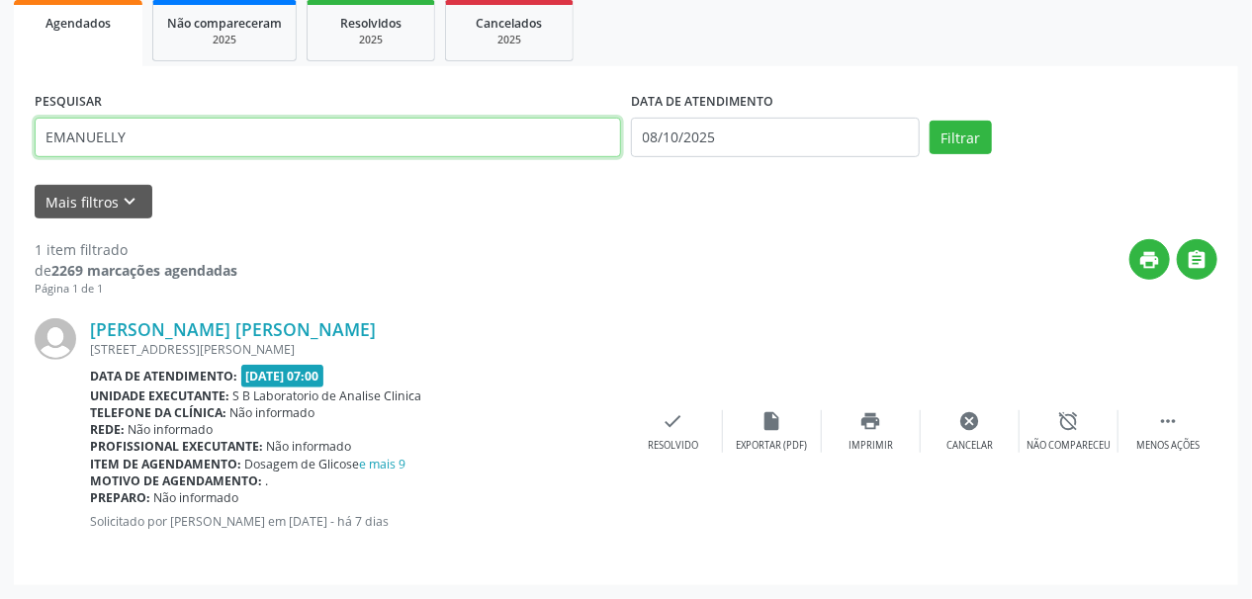
drag, startPoint x: 185, startPoint y: 134, endPoint x: 0, endPoint y: 170, distance: 188.6
click at [0, 169] on div "Acompanhamento Acompanhe a situação das marcações correntes e finalizadas Relat…" at bounding box center [626, 206] width 1252 height 786
click at [930, 121] on button "Filtrar" at bounding box center [961, 138] width 62 height 34
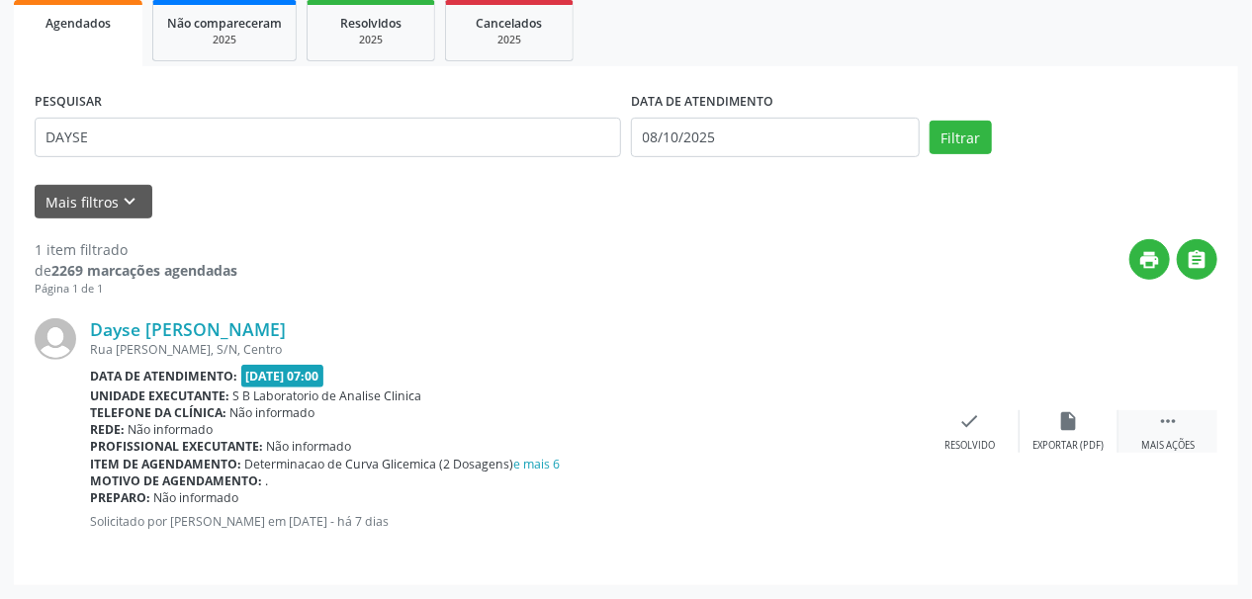
click at [1187, 435] on div " Mais ações" at bounding box center [1168, 432] width 99 height 43
click at [876, 435] on div "print Imprimir" at bounding box center [871, 432] width 99 height 43
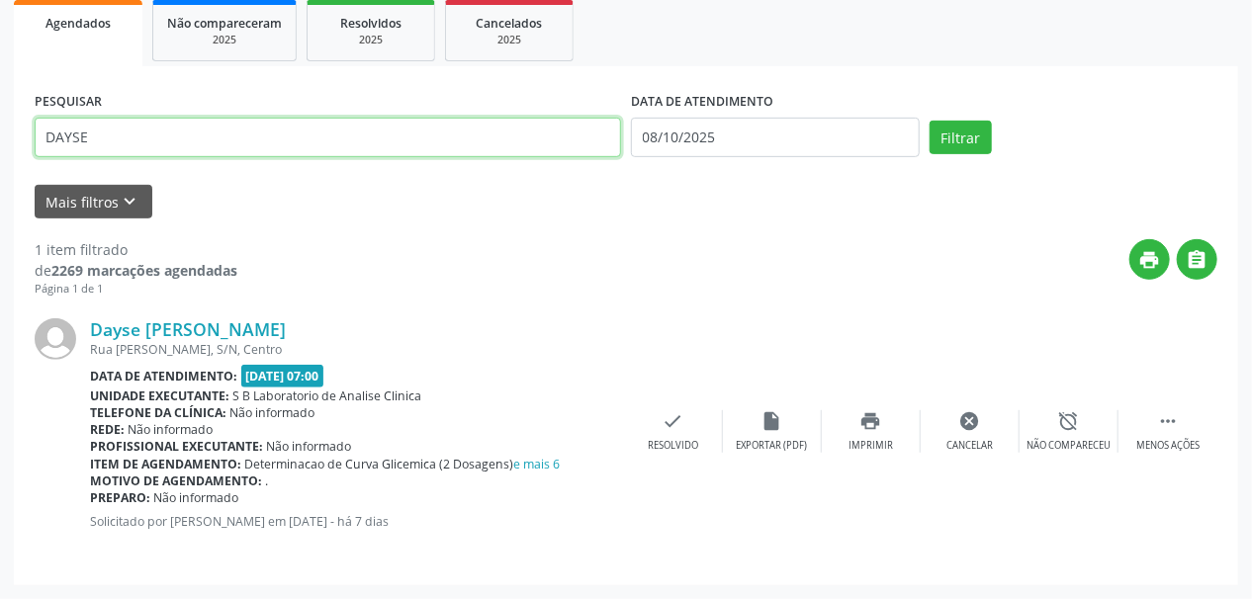
drag, startPoint x: 138, startPoint y: 134, endPoint x: 0, endPoint y: 145, distance: 139.0
click at [0, 145] on div "Acompanhamento Acompanhe a situação das marcações correntes e finalizadas Relat…" at bounding box center [626, 206] width 1252 height 786
type input "VALERIA"
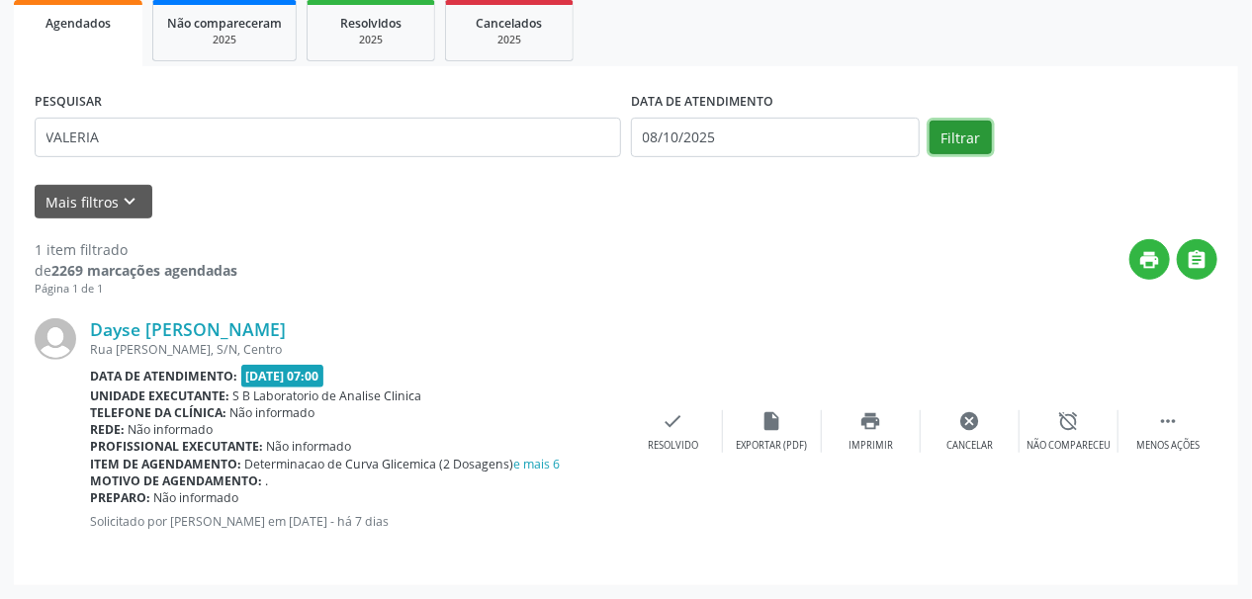
click at [985, 145] on button "Filtrar" at bounding box center [961, 138] width 62 height 34
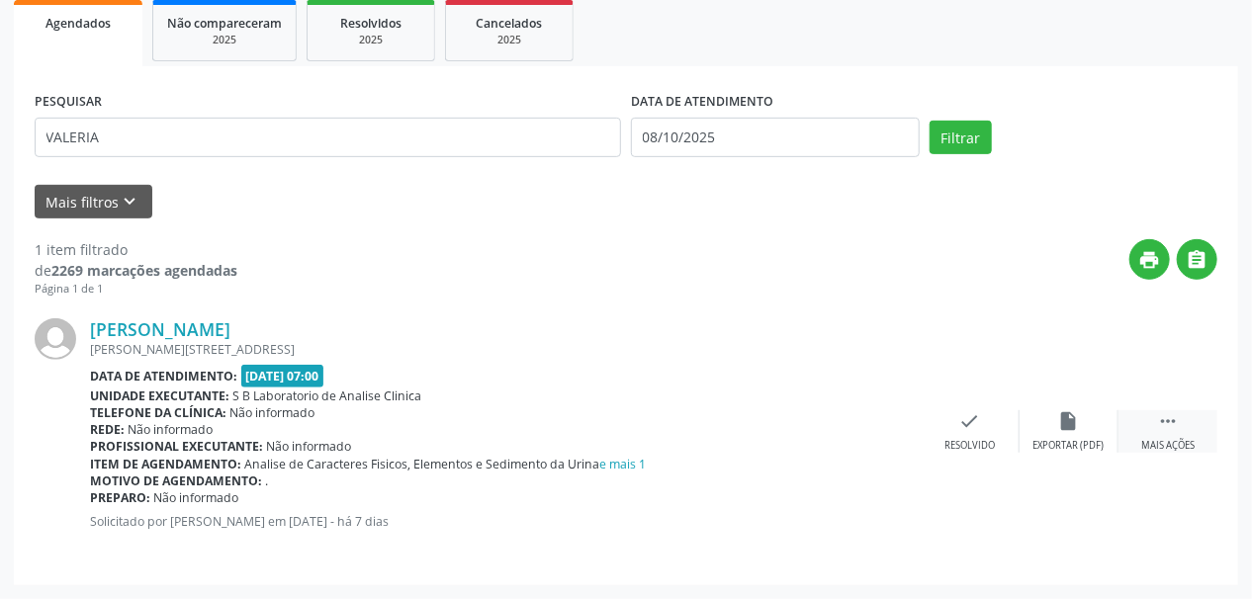
click at [1167, 426] on icon "" at bounding box center [1168, 422] width 22 height 22
click at [879, 431] on div "print Imprimir" at bounding box center [871, 432] width 99 height 43
